Goal: Transaction & Acquisition: Purchase product/service

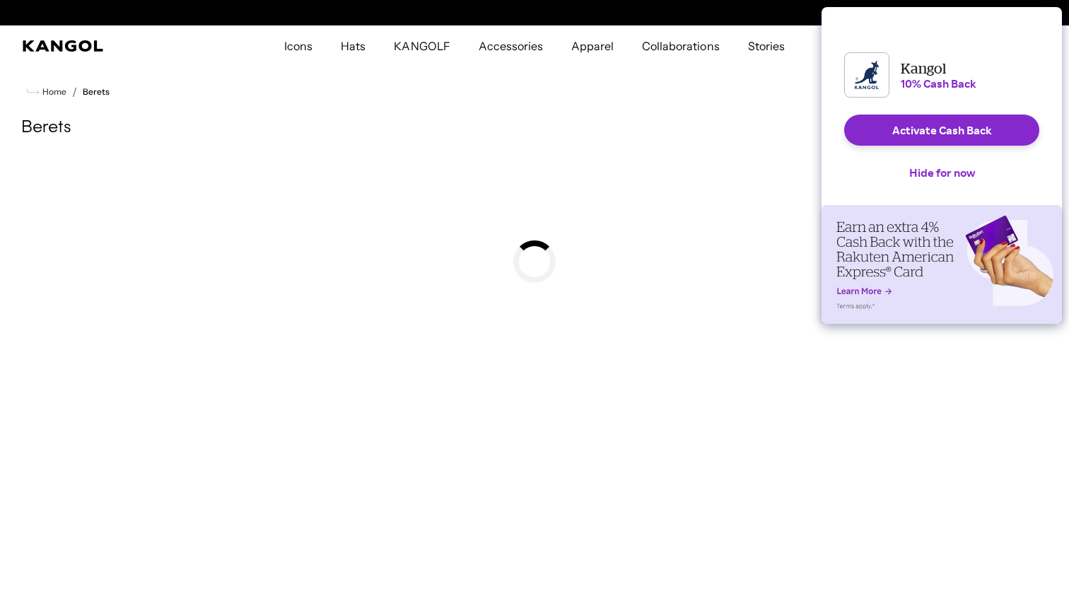
click at [900, 187] on button "Hide for now" at bounding box center [942, 172] width 88 height 31
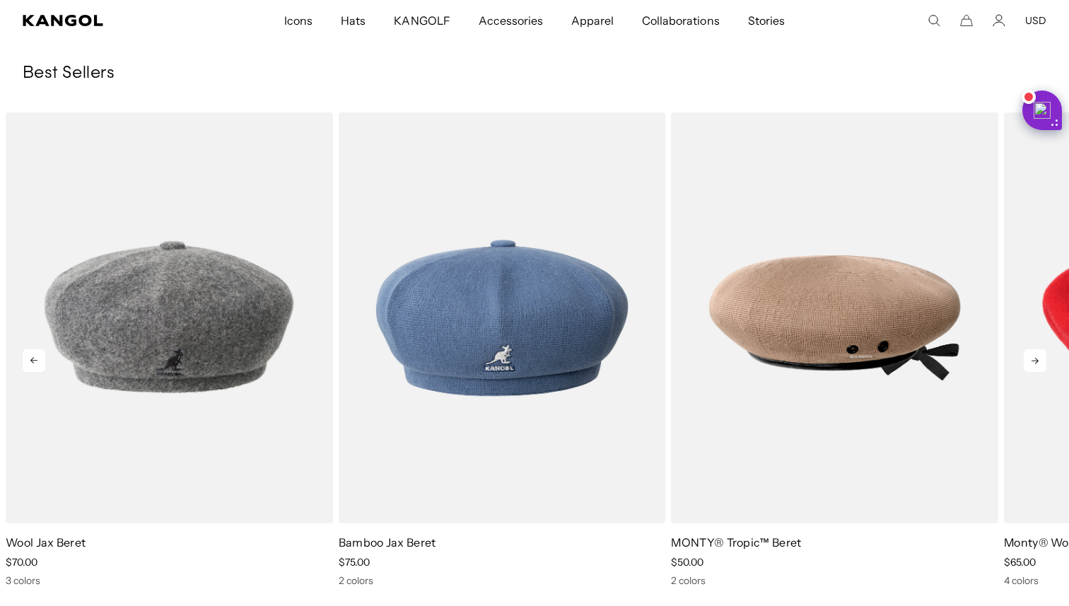
click at [1041, 361] on icon at bounding box center [1035, 360] width 23 height 23
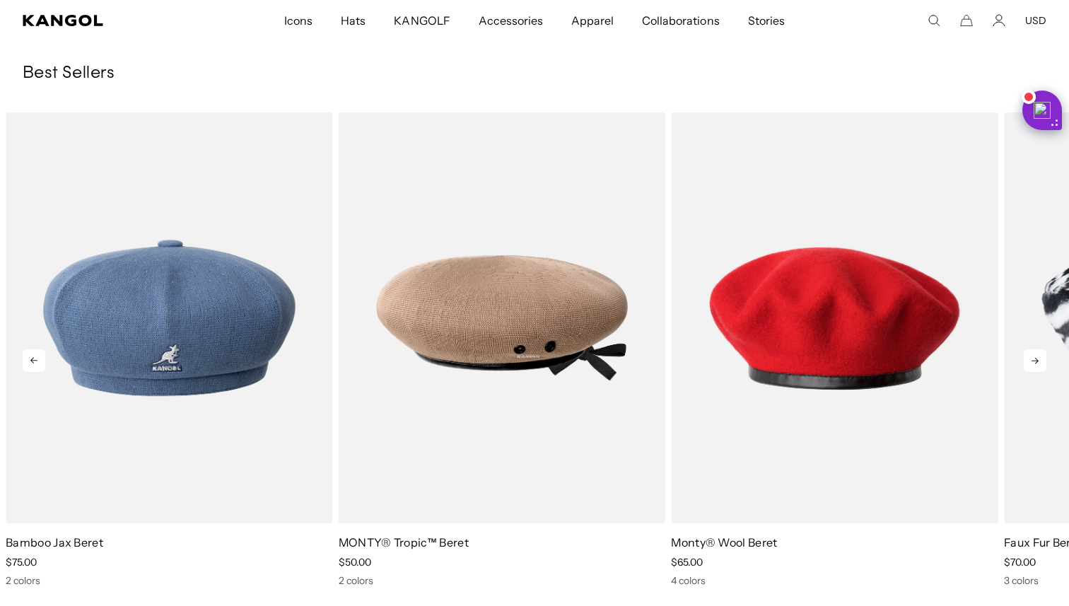
click at [1038, 361] on icon at bounding box center [1035, 361] width 7 height 6
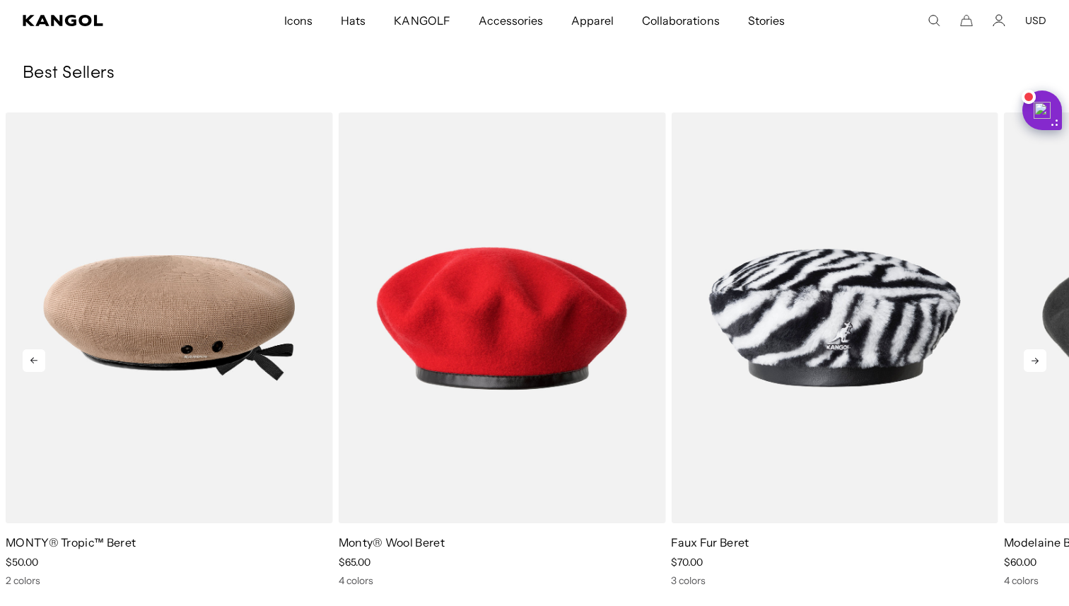
click at [1038, 361] on icon at bounding box center [1035, 361] width 7 height 6
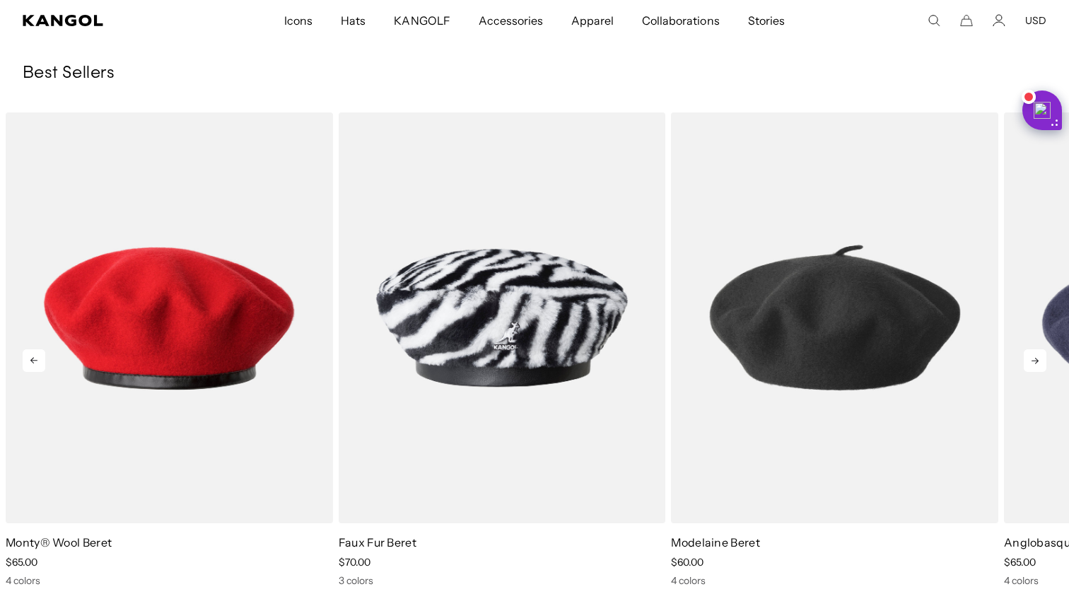
click at [1038, 361] on icon at bounding box center [1035, 361] width 7 height 6
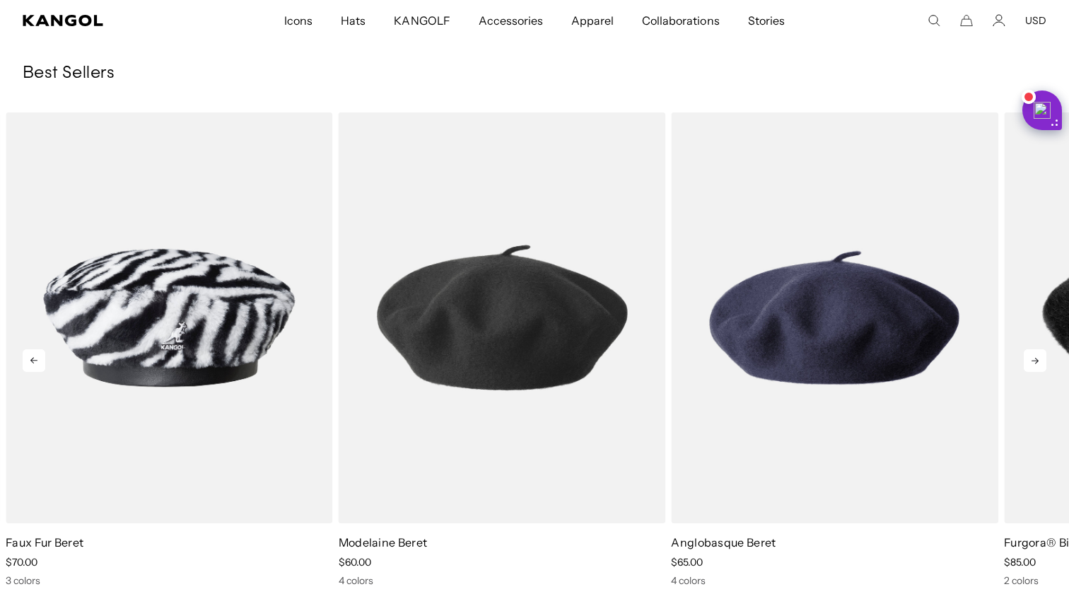
scroll to position [0, 291]
click at [1038, 361] on icon at bounding box center [1035, 361] width 7 height 6
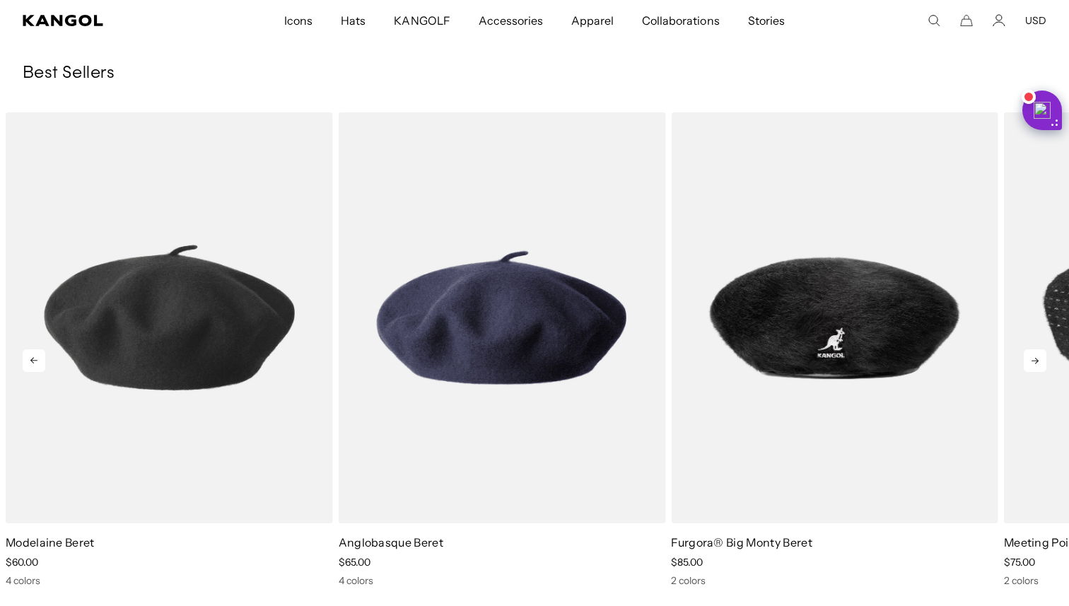
click at [1038, 361] on icon at bounding box center [1035, 361] width 7 height 6
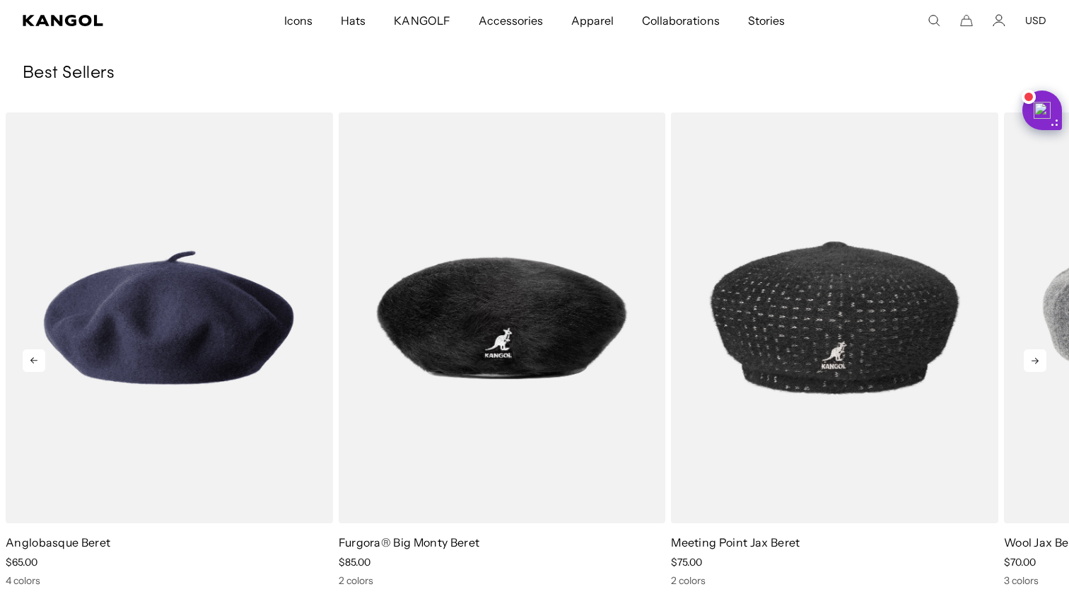
click at [1038, 361] on icon at bounding box center [1035, 361] width 7 height 6
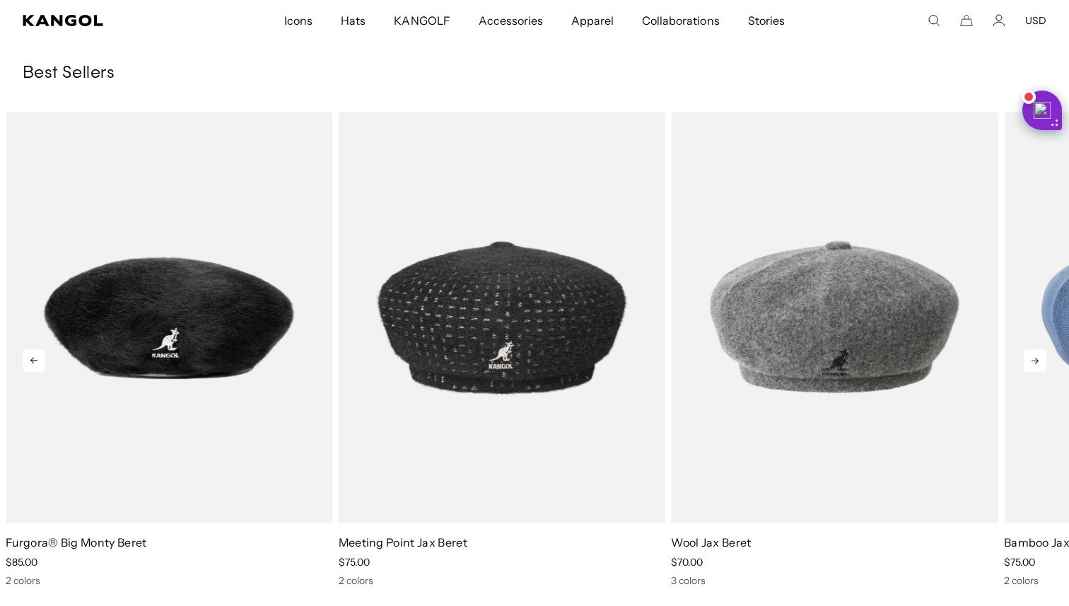
click at [1038, 361] on icon at bounding box center [1035, 361] width 7 height 6
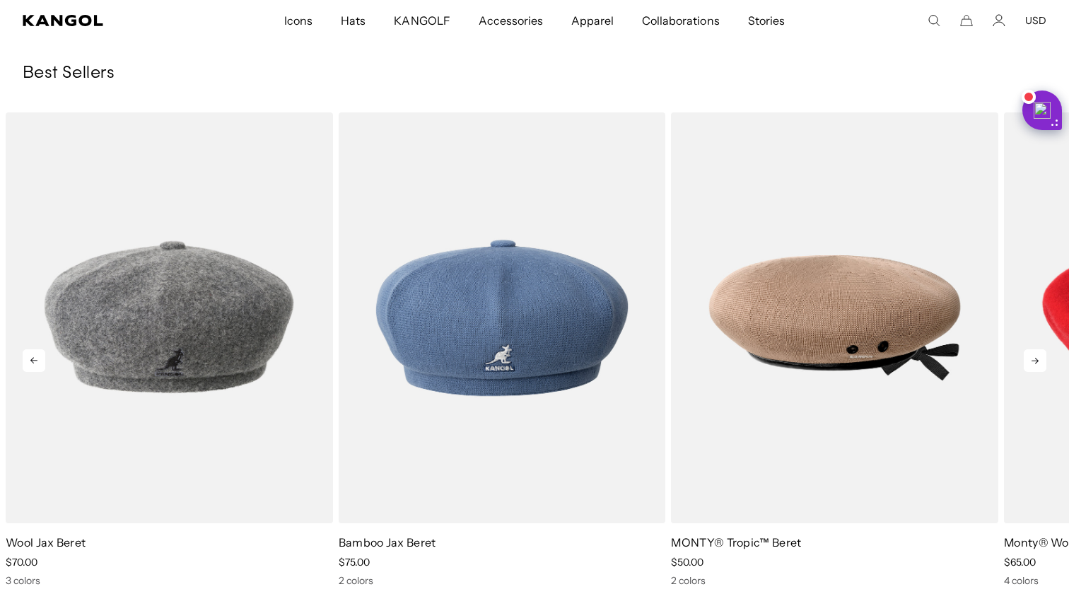
click at [1038, 361] on icon at bounding box center [1035, 361] width 7 height 6
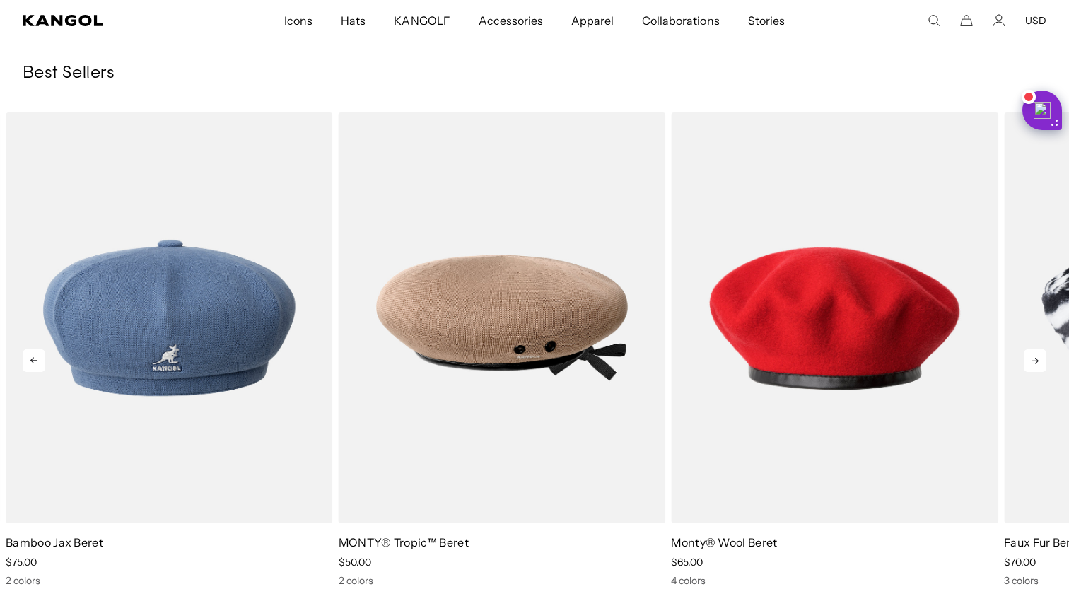
click at [1038, 361] on icon at bounding box center [1035, 361] width 7 height 6
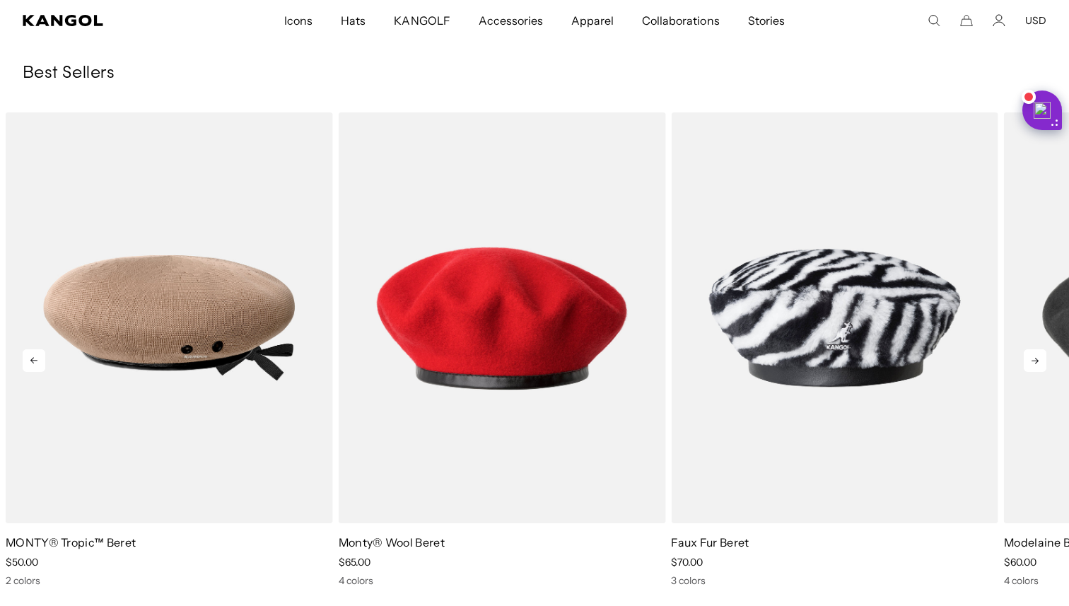
click at [1038, 361] on icon at bounding box center [1035, 361] width 7 height 6
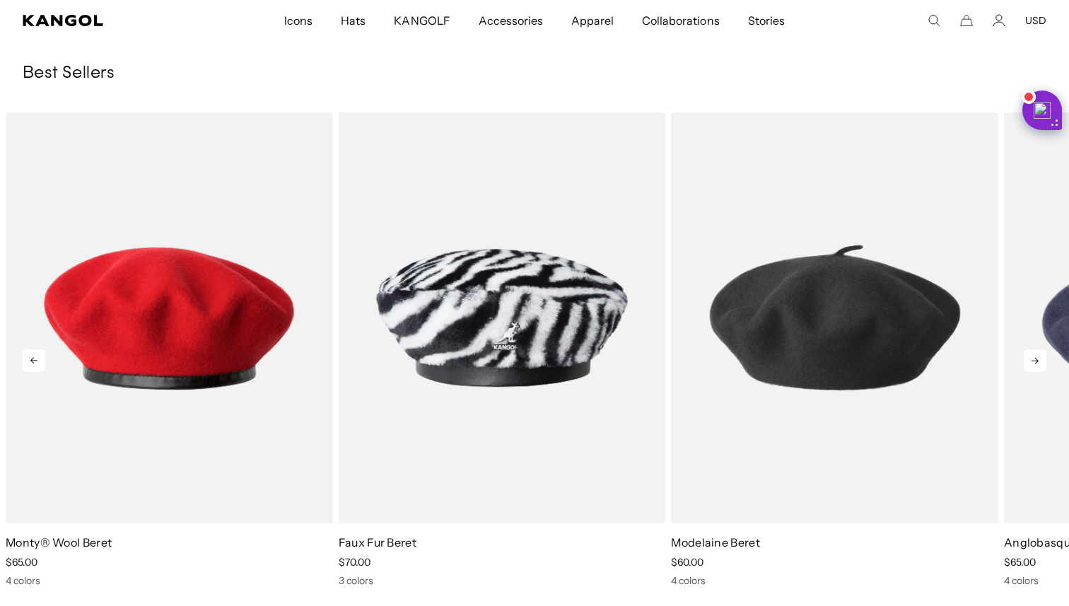
click at [1038, 361] on icon at bounding box center [1035, 361] width 7 height 6
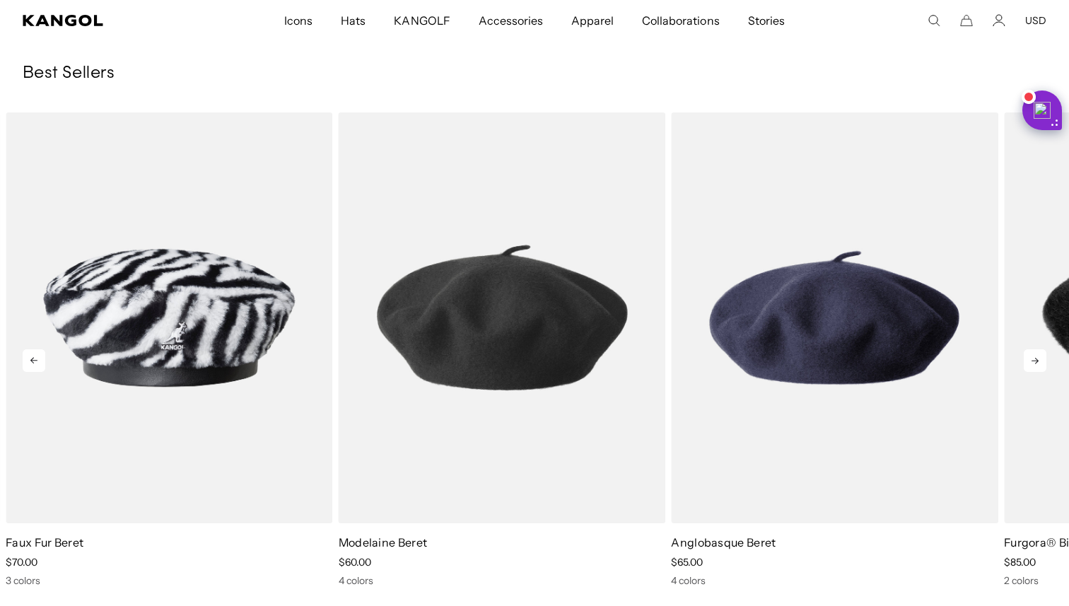
click at [1038, 361] on icon at bounding box center [1035, 361] width 7 height 6
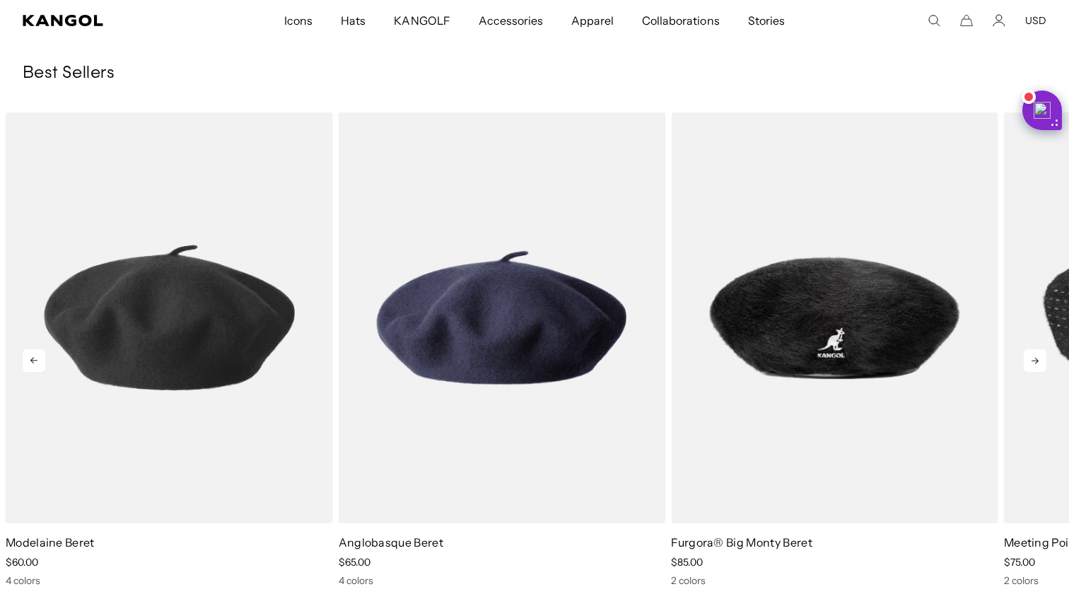
click at [1038, 361] on icon at bounding box center [1035, 361] width 7 height 6
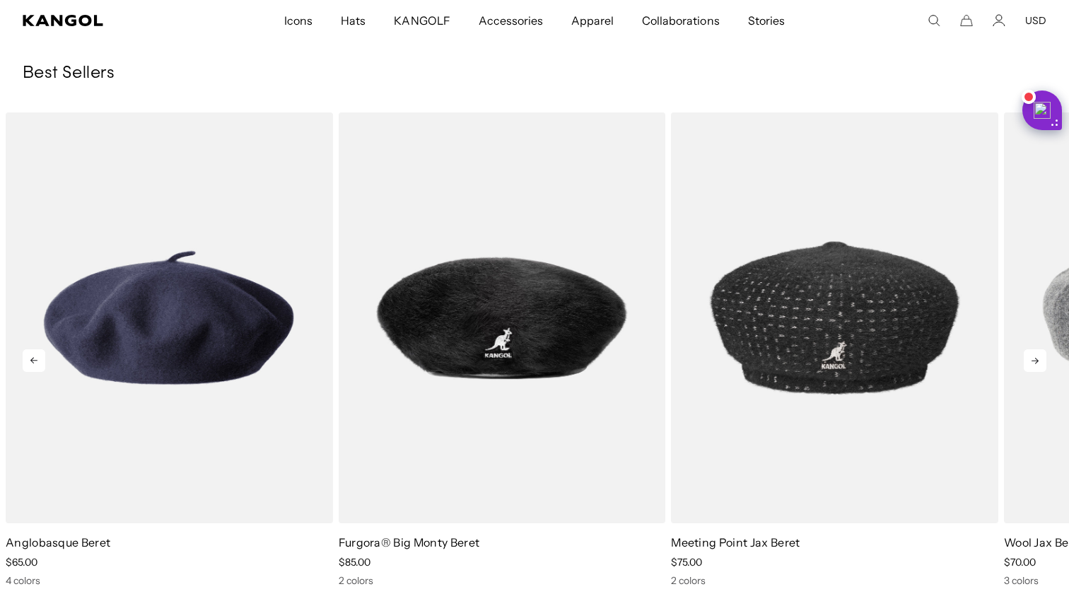
click at [1038, 361] on icon at bounding box center [1035, 361] width 7 height 6
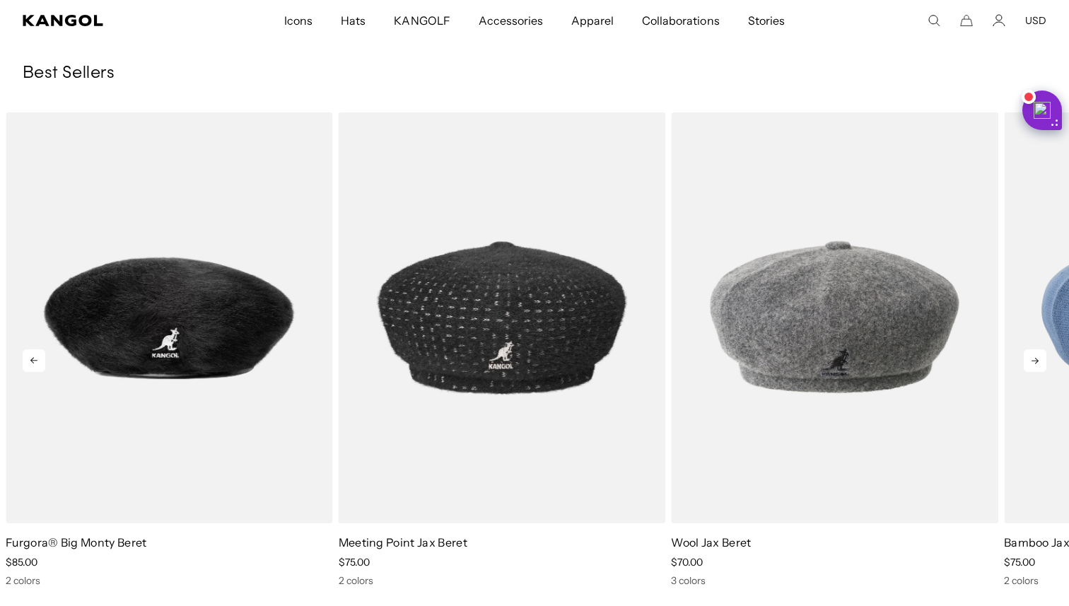
click at [1038, 361] on icon at bounding box center [1035, 361] width 7 height 6
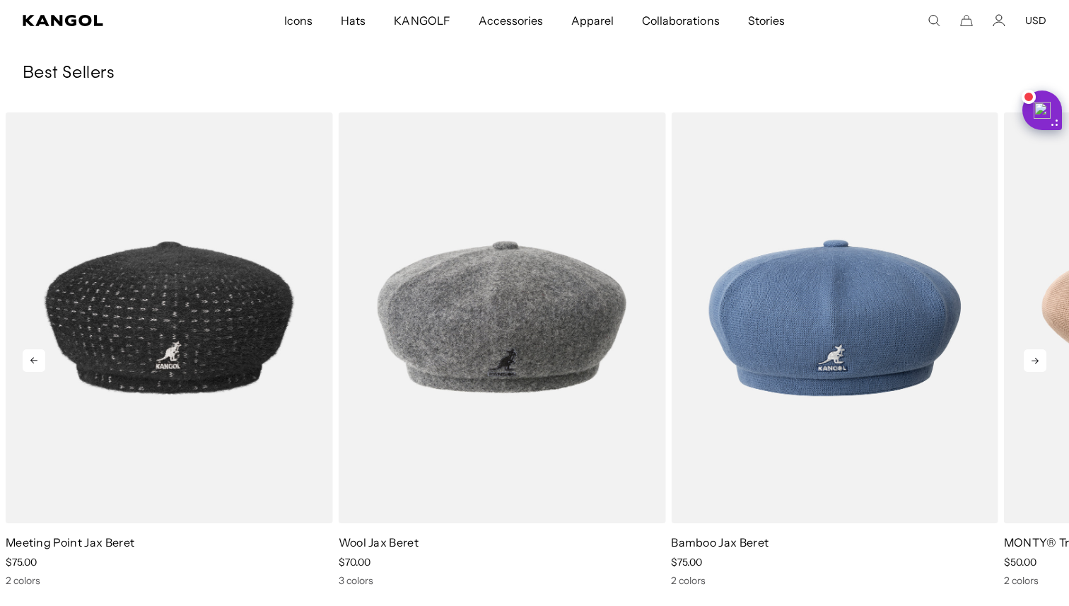
click at [1038, 361] on icon at bounding box center [1035, 361] width 7 height 6
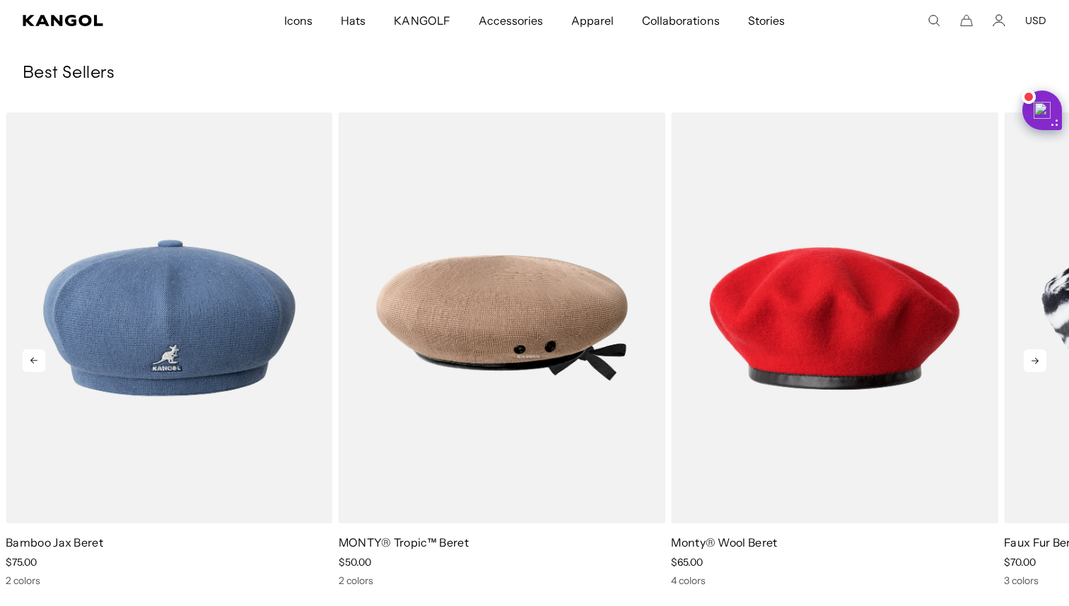
click at [1038, 361] on icon at bounding box center [1035, 361] width 7 height 6
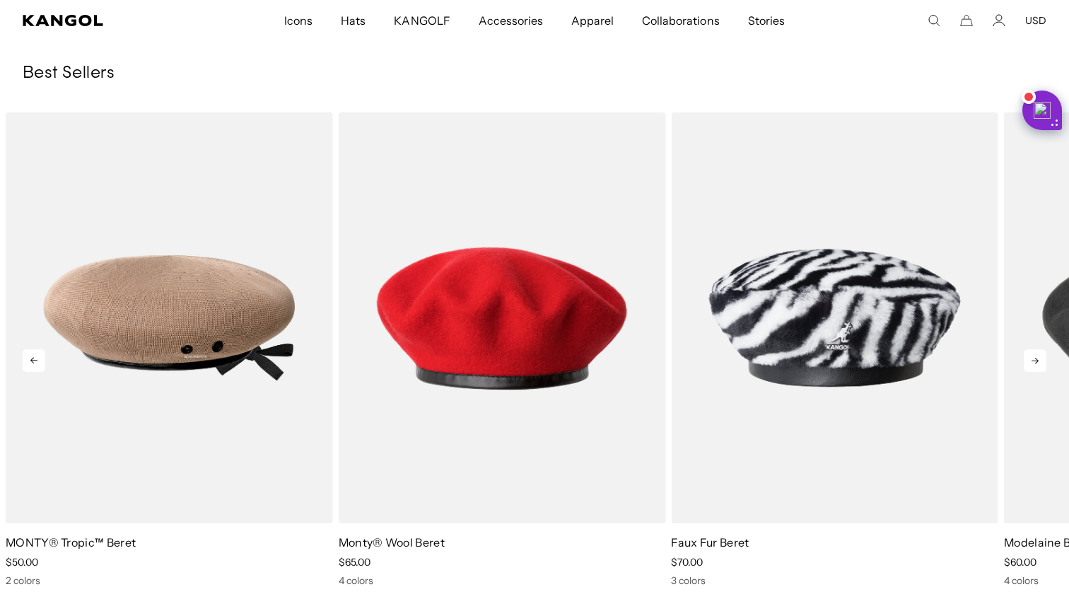
click at [1038, 361] on icon at bounding box center [1035, 361] width 7 height 6
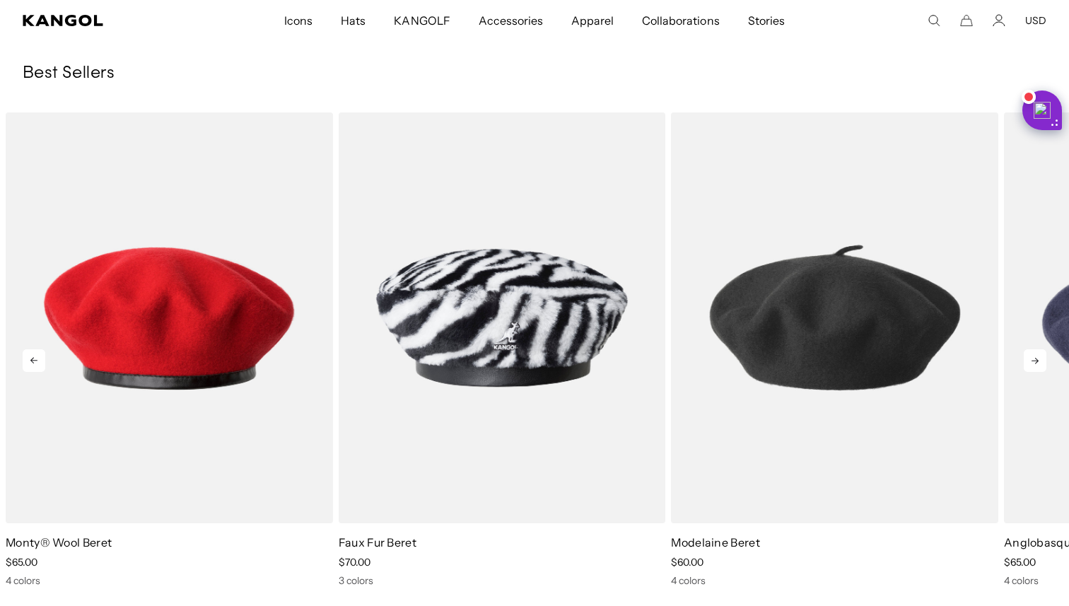
click at [1038, 361] on icon at bounding box center [1035, 361] width 7 height 6
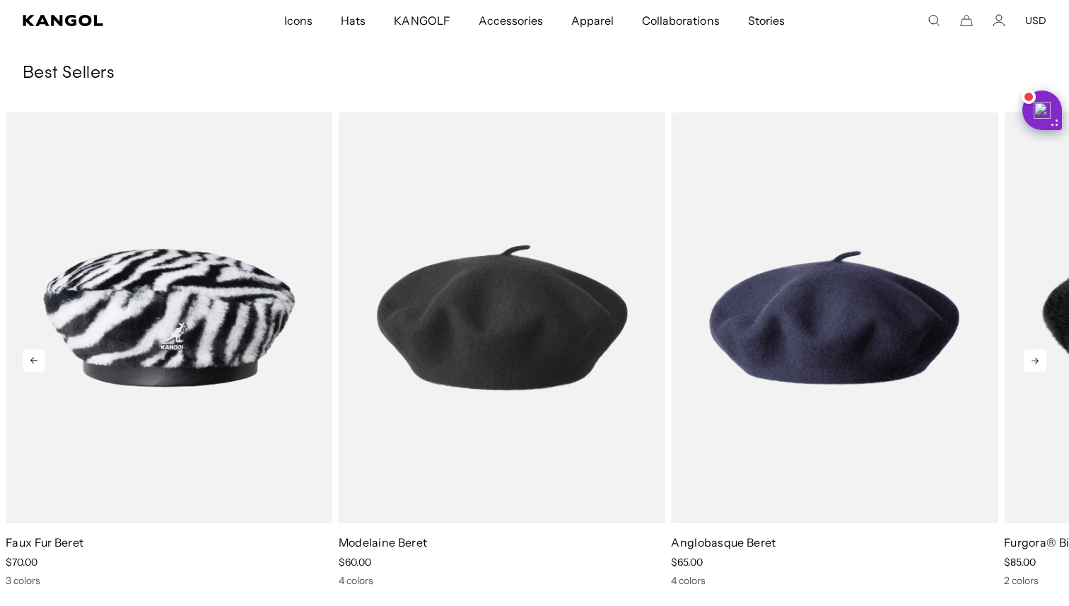
click at [1038, 361] on icon at bounding box center [1035, 361] width 7 height 6
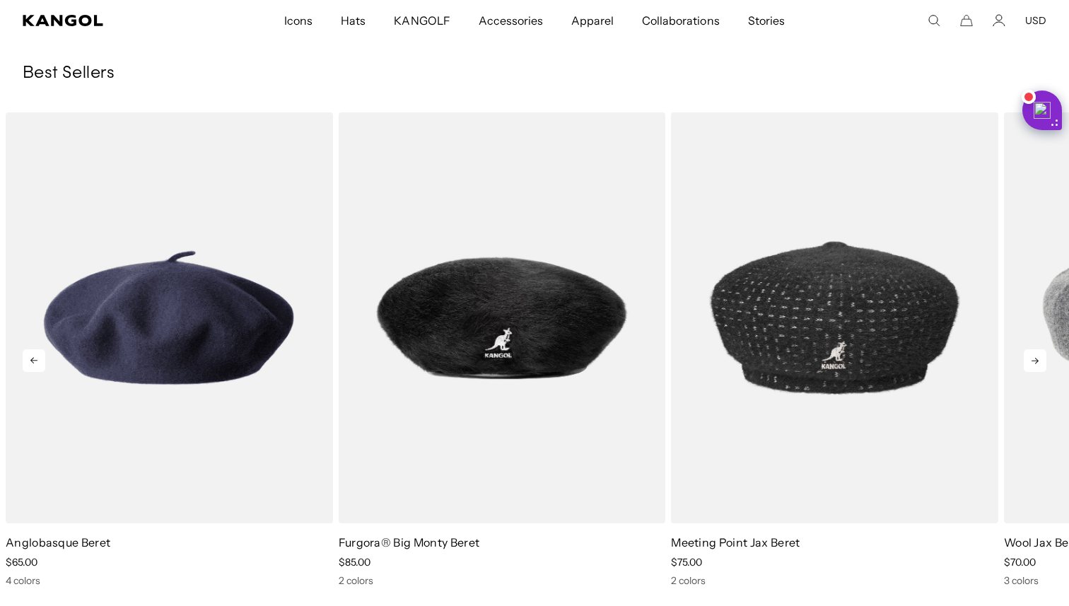
click at [1038, 361] on icon at bounding box center [1035, 361] width 7 height 6
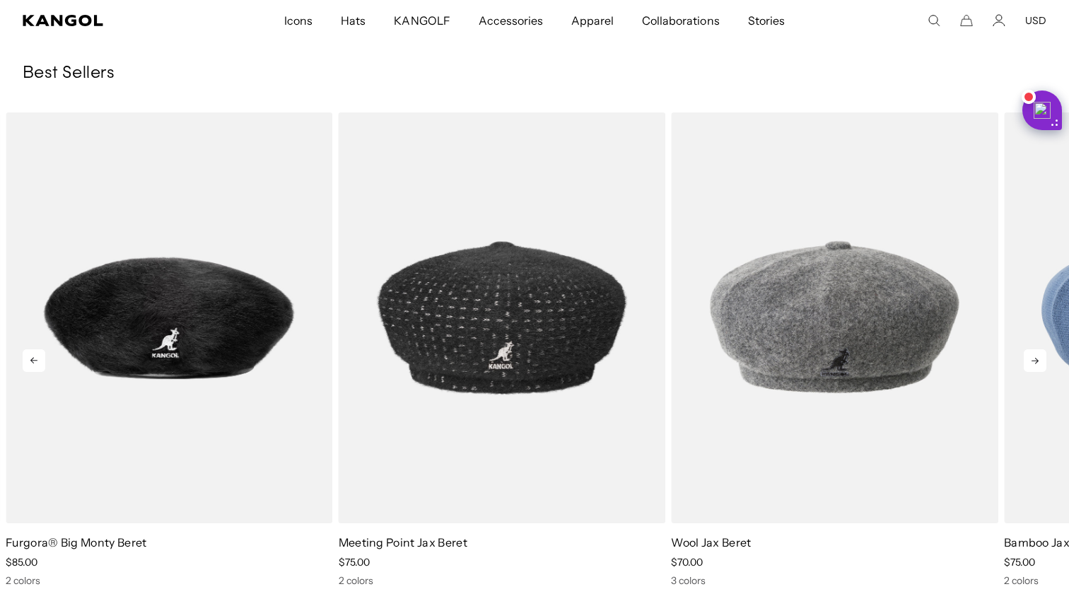
click at [1038, 361] on icon at bounding box center [1035, 361] width 7 height 6
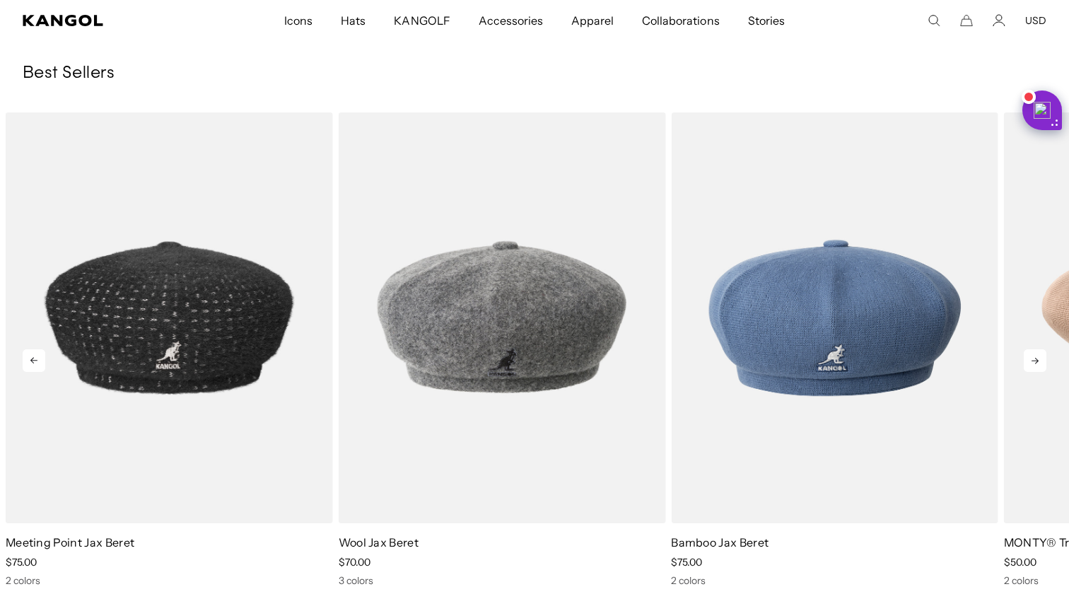
click at [1038, 361] on icon at bounding box center [1035, 361] width 7 height 6
